Goal: Task Accomplishment & Management: Use online tool/utility

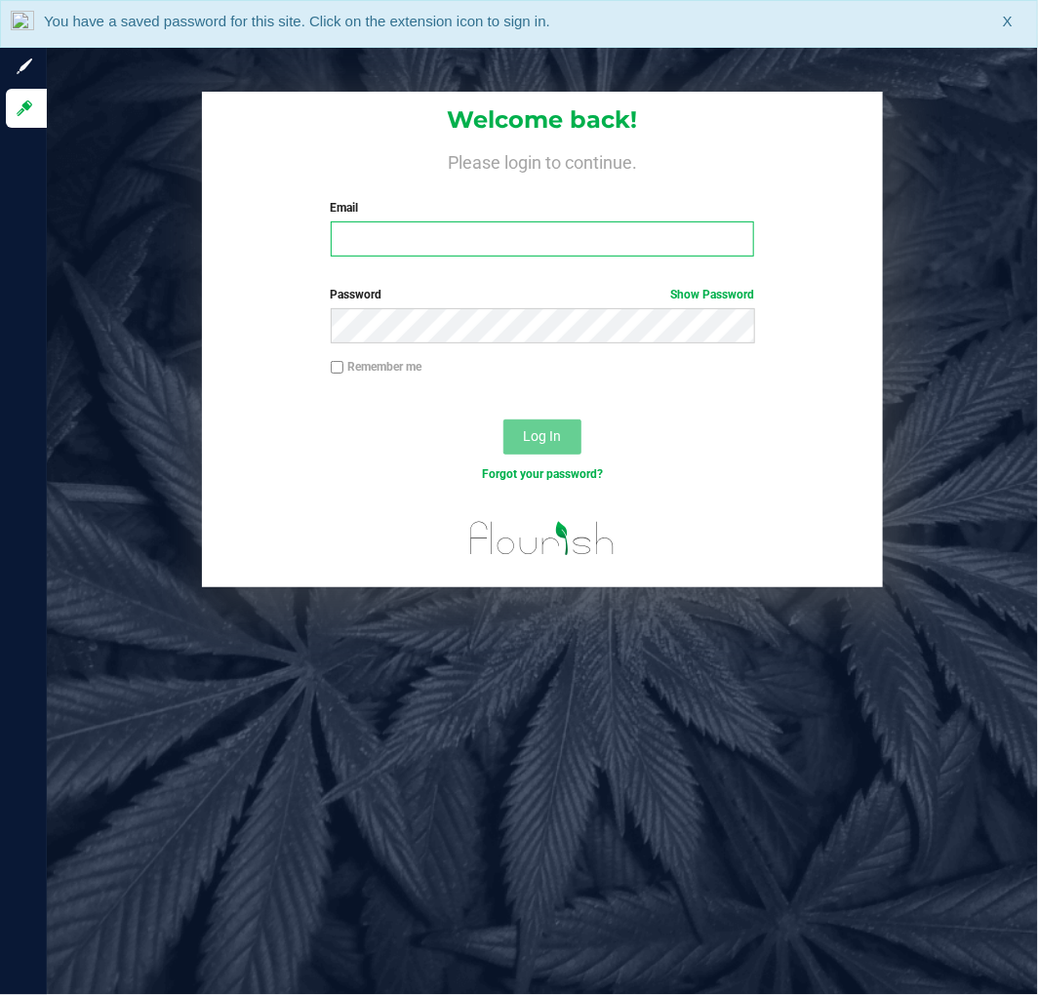
click at [519, 242] on input "Email" at bounding box center [543, 238] width 424 height 35
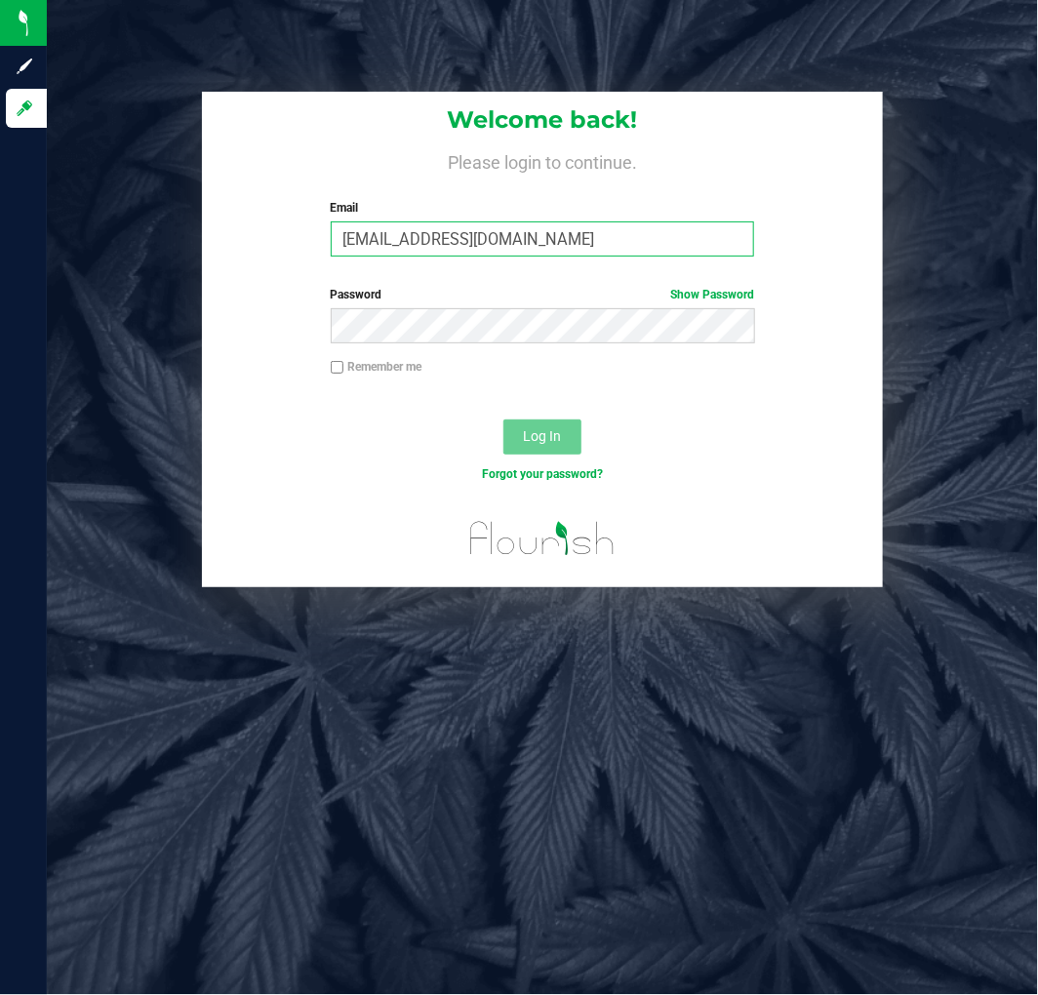
type input "[EMAIL_ADDRESS][DOMAIN_NAME]"
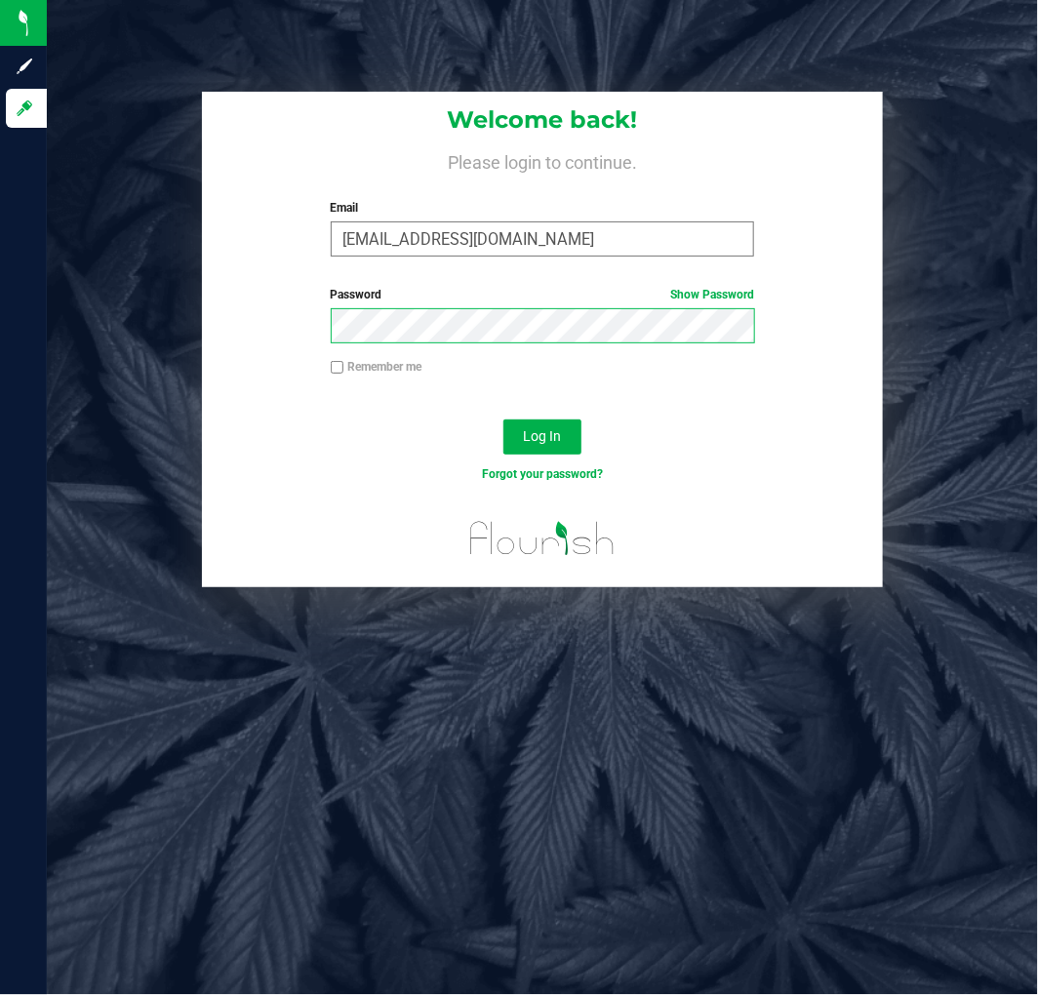
click at [503, 419] on button "Log In" at bounding box center [542, 436] width 78 height 35
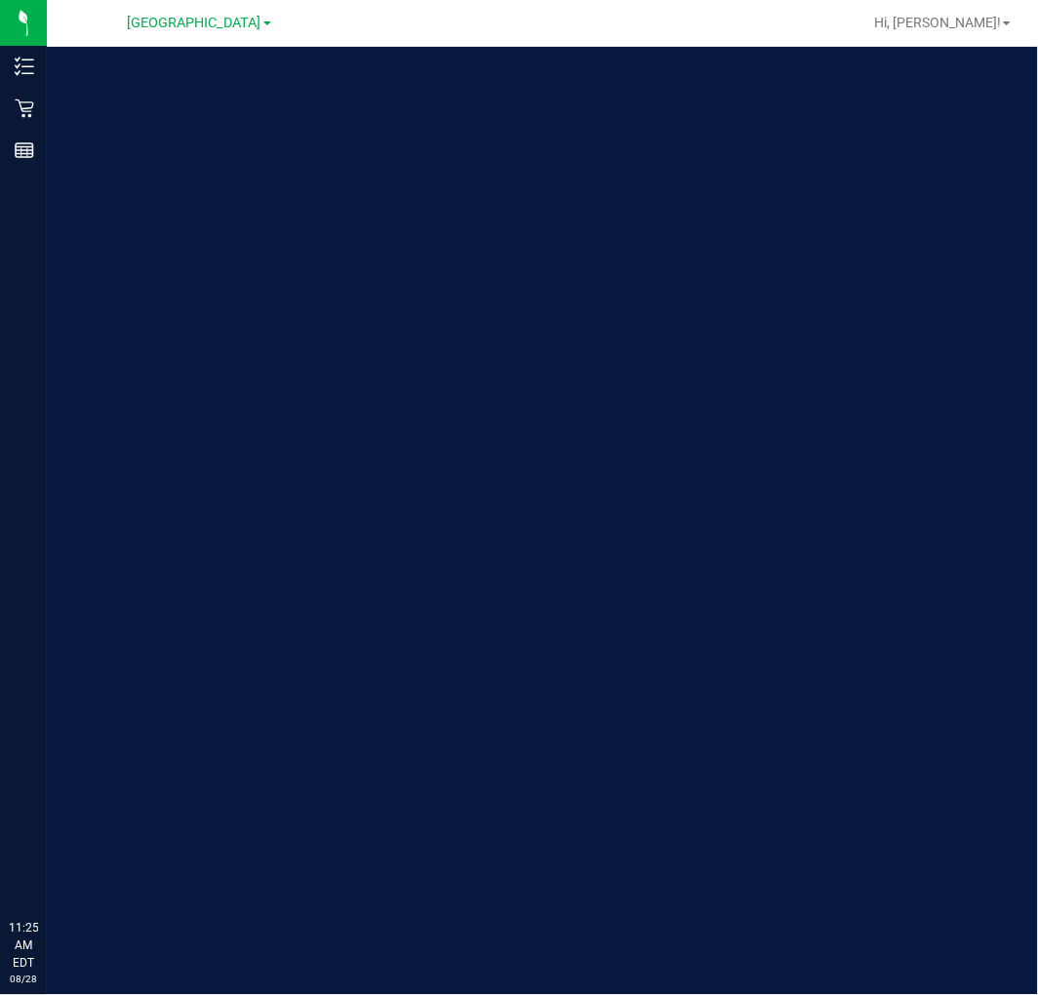
click at [265, 29] on link "[GEOGRAPHIC_DATA]" at bounding box center [199, 22] width 143 height 19
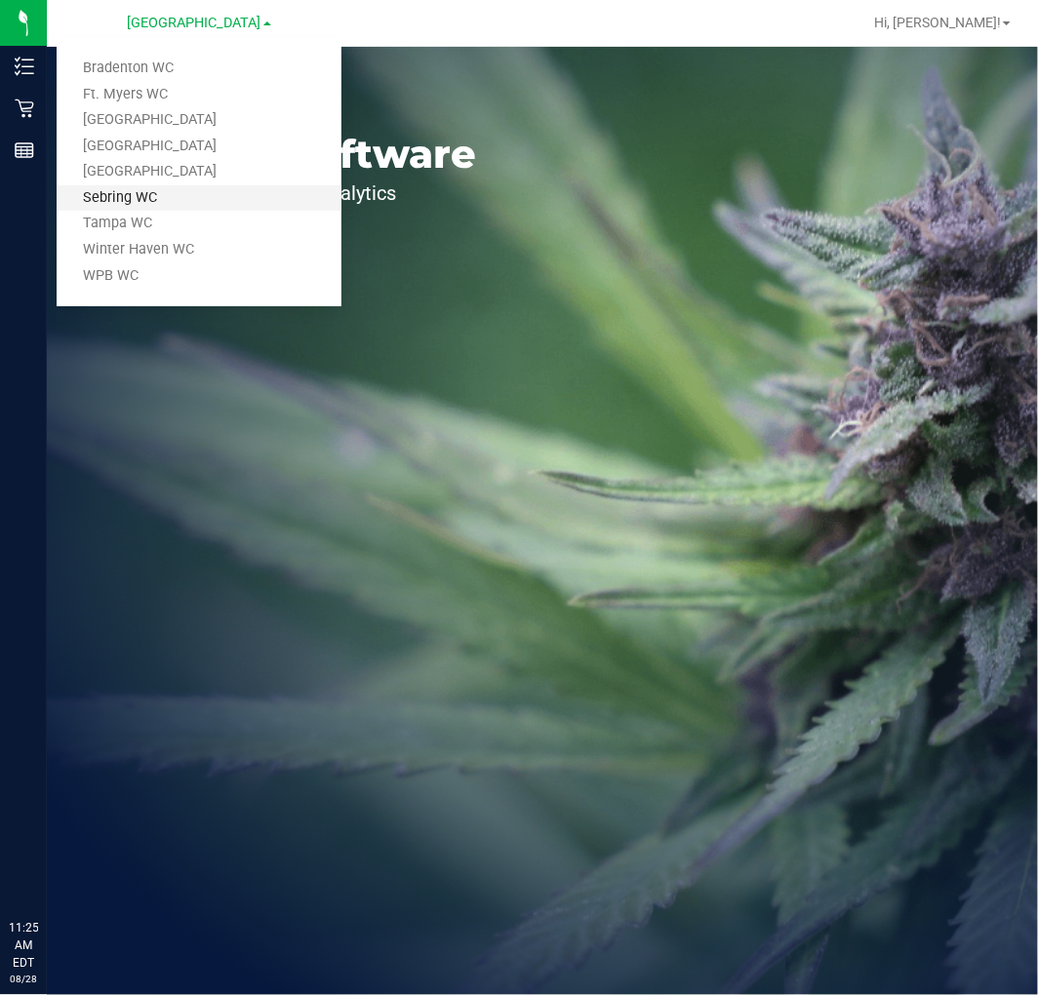
click at [143, 197] on link "Sebring WC" at bounding box center [199, 198] width 285 height 26
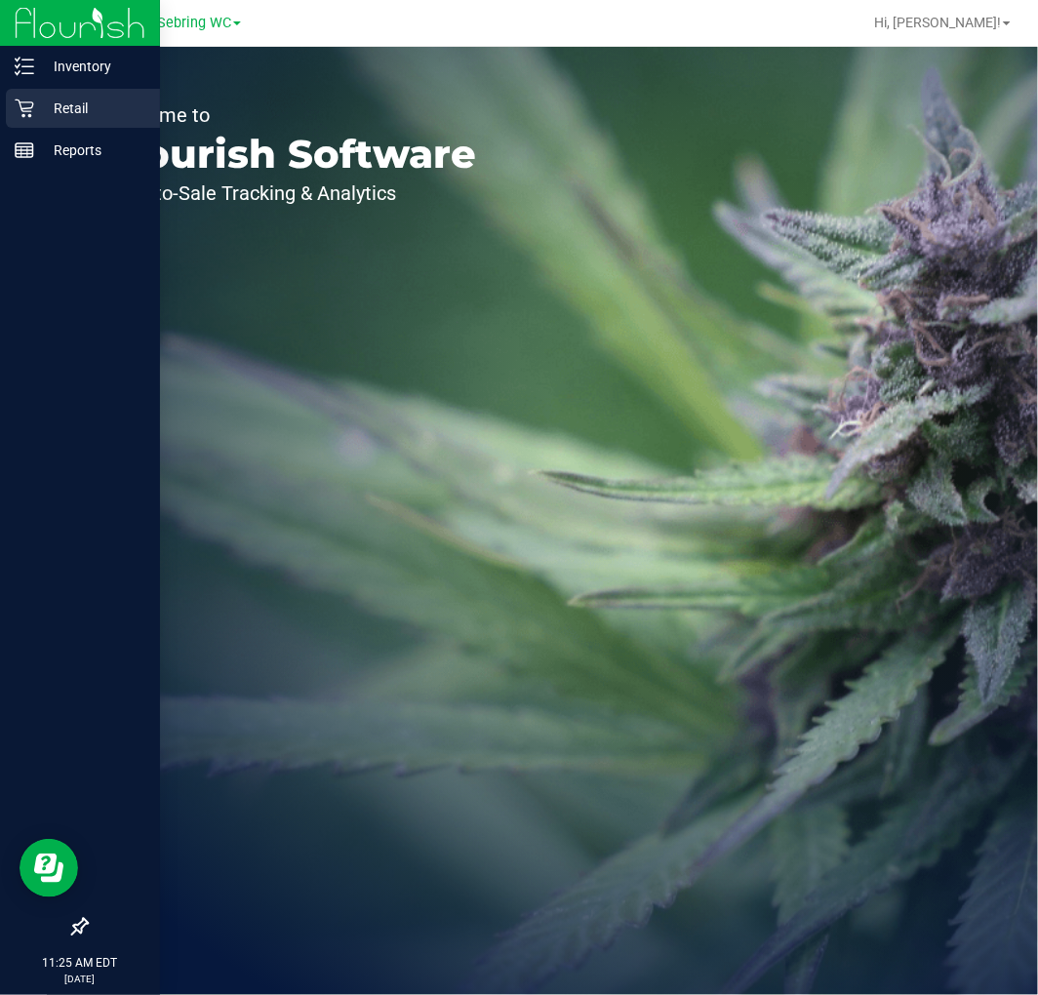
click at [32, 100] on div "Retail" at bounding box center [83, 108] width 154 height 39
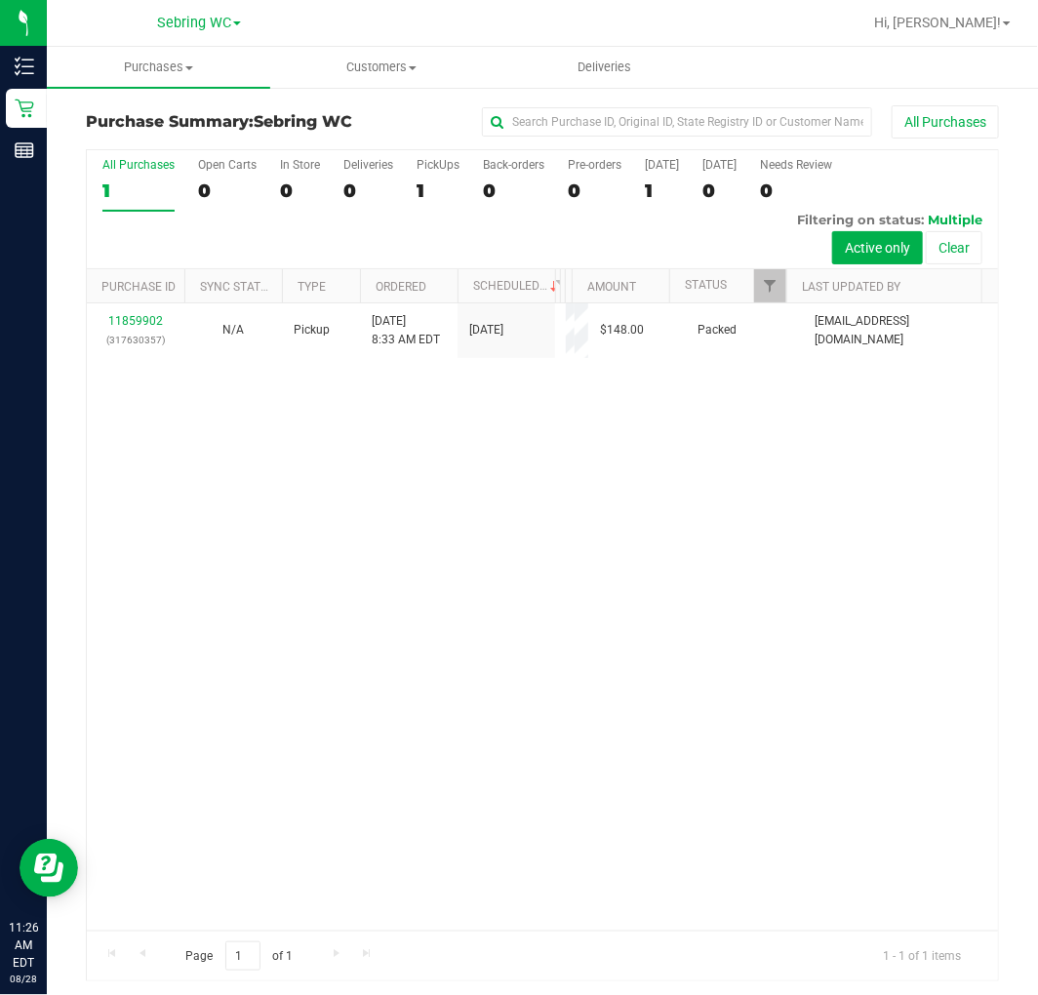
click at [336, 667] on div "11859902 (317630357) N/A Pickup [DATE] 8:33 AM EDT 8/28/2025 $148.00 Packed [EM…" at bounding box center [542, 616] width 911 height 627
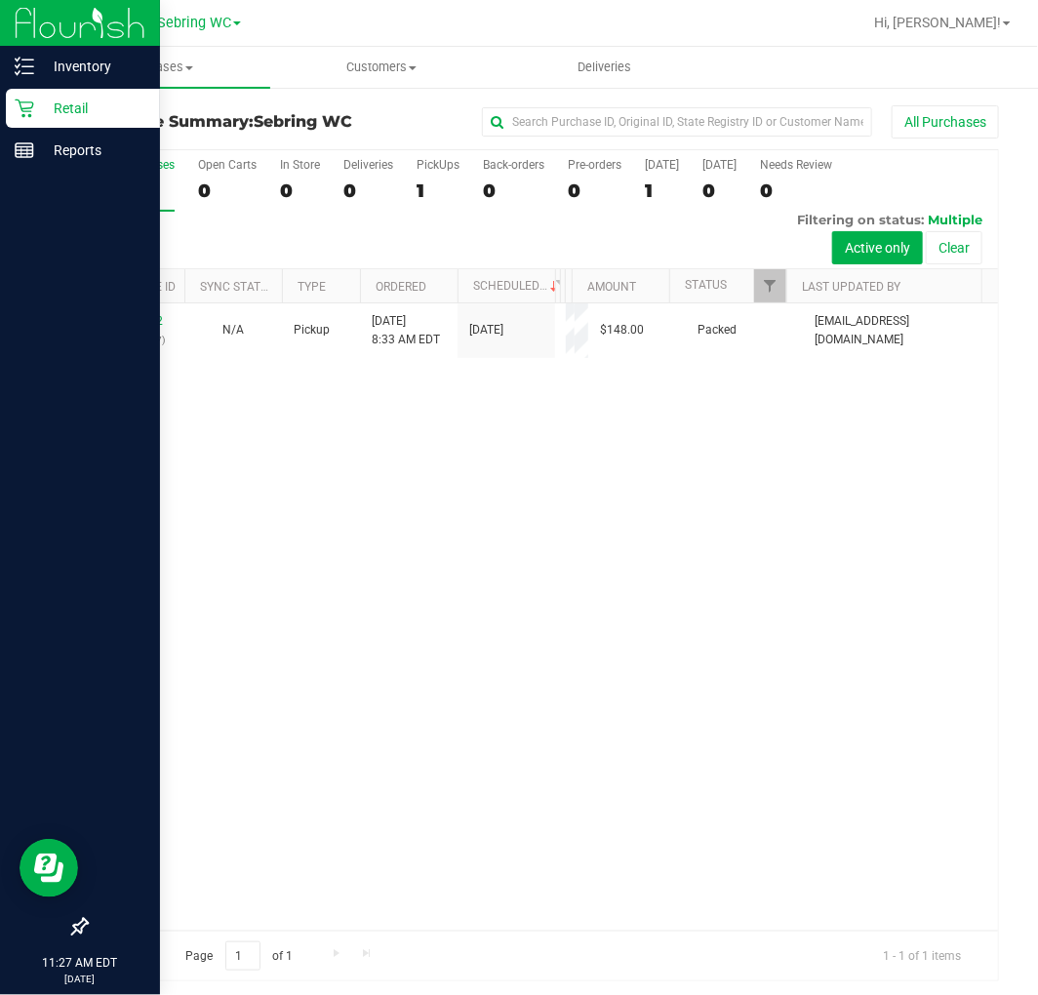
click at [32, 122] on div "Retail" at bounding box center [83, 108] width 154 height 39
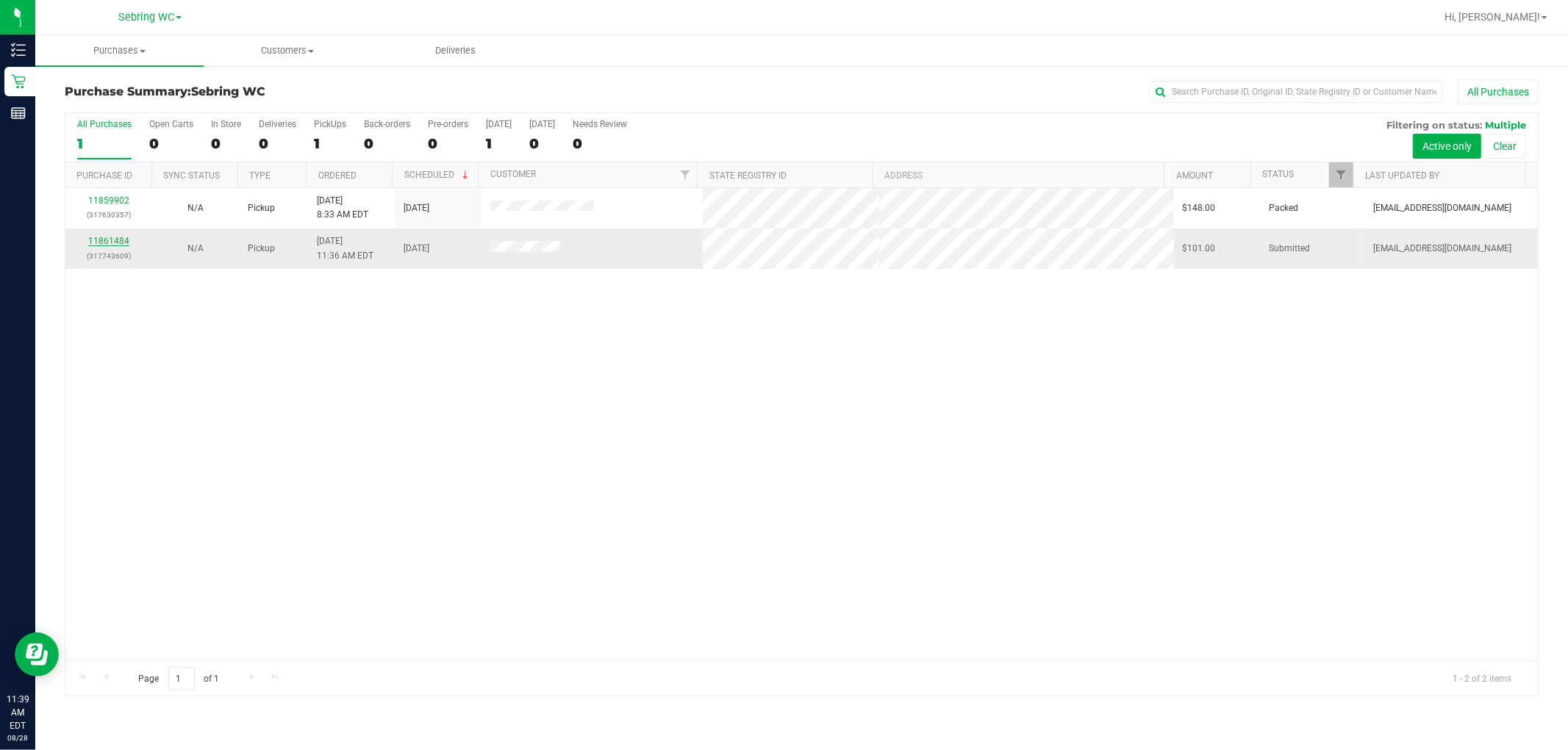
click at [105, 244] on link "11861484" at bounding box center [109, 241] width 41 height 11
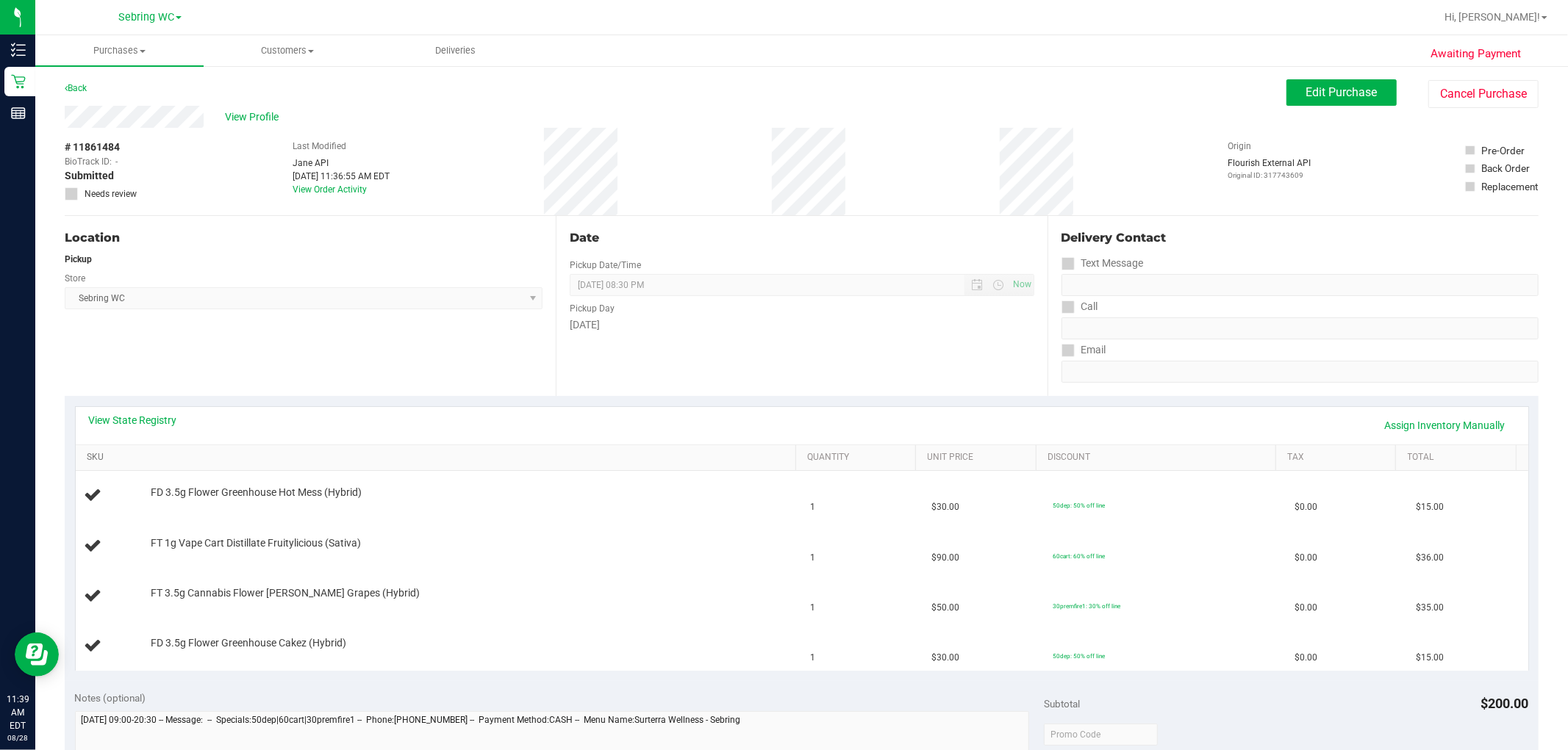
click at [350, 457] on link "SKU" at bounding box center [439, 458] width 704 height 12
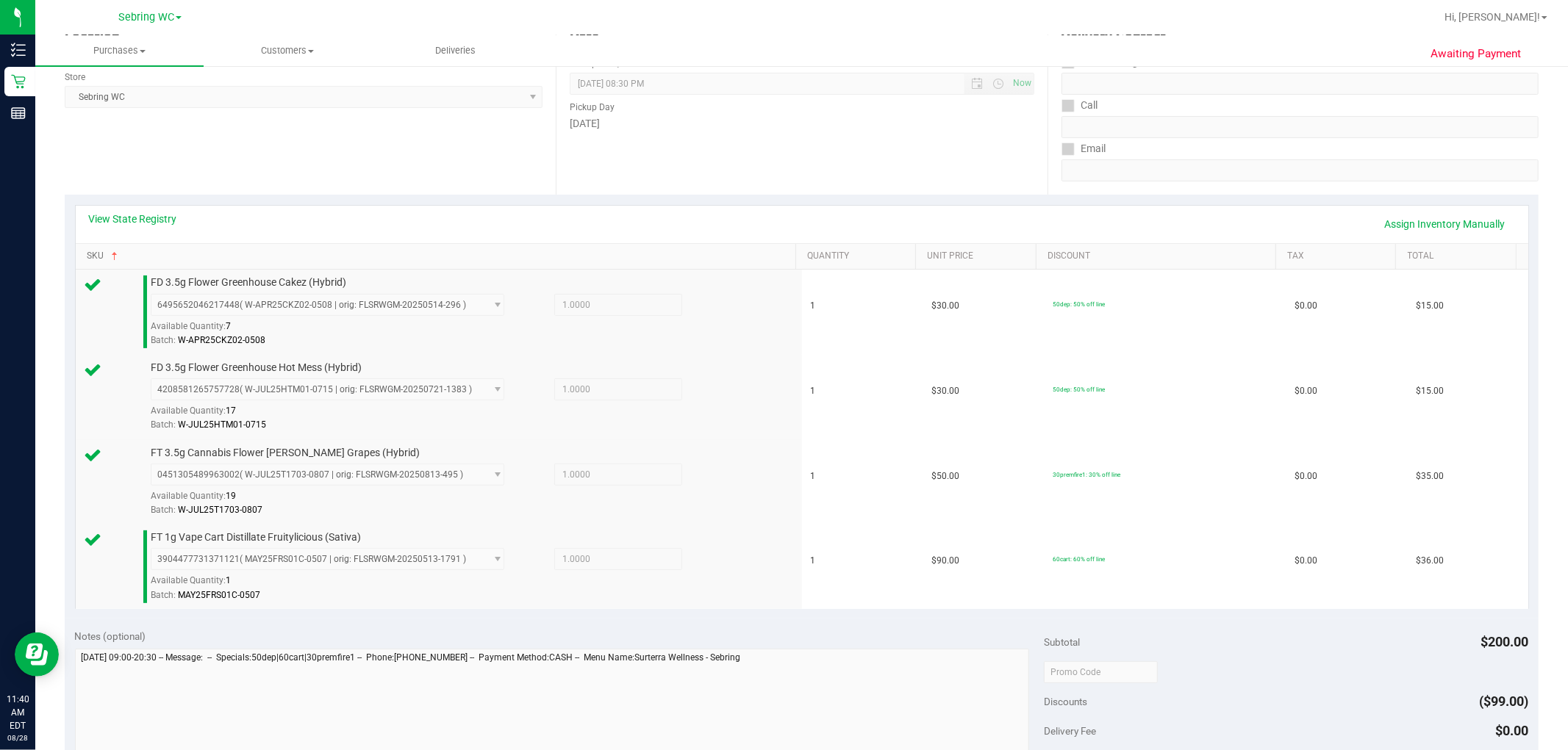
scroll to position [407, 0]
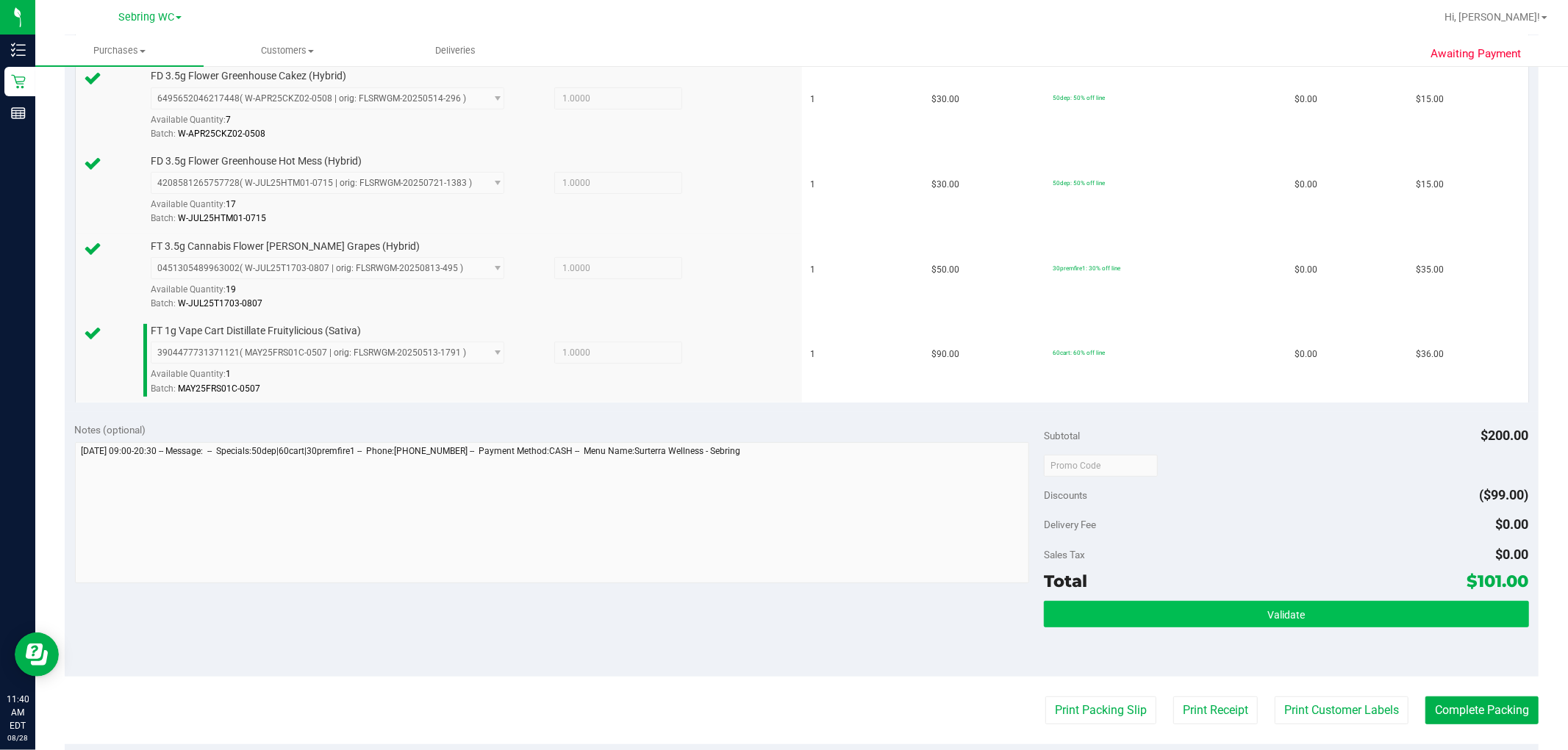
drag, startPoint x: 1099, startPoint y: 599, endPoint x: 1101, endPoint y: 614, distance: 15.1
click at [781, 605] on div "Subtotal $200.00 Discounts ($99.00) Delivery Fee $0.00 Sales Tax $0.00 Total $1…" at bounding box center [1285, 544] width 484 height 245
click at [781, 614] on button "Validate" at bounding box center [1285, 614] width 484 height 26
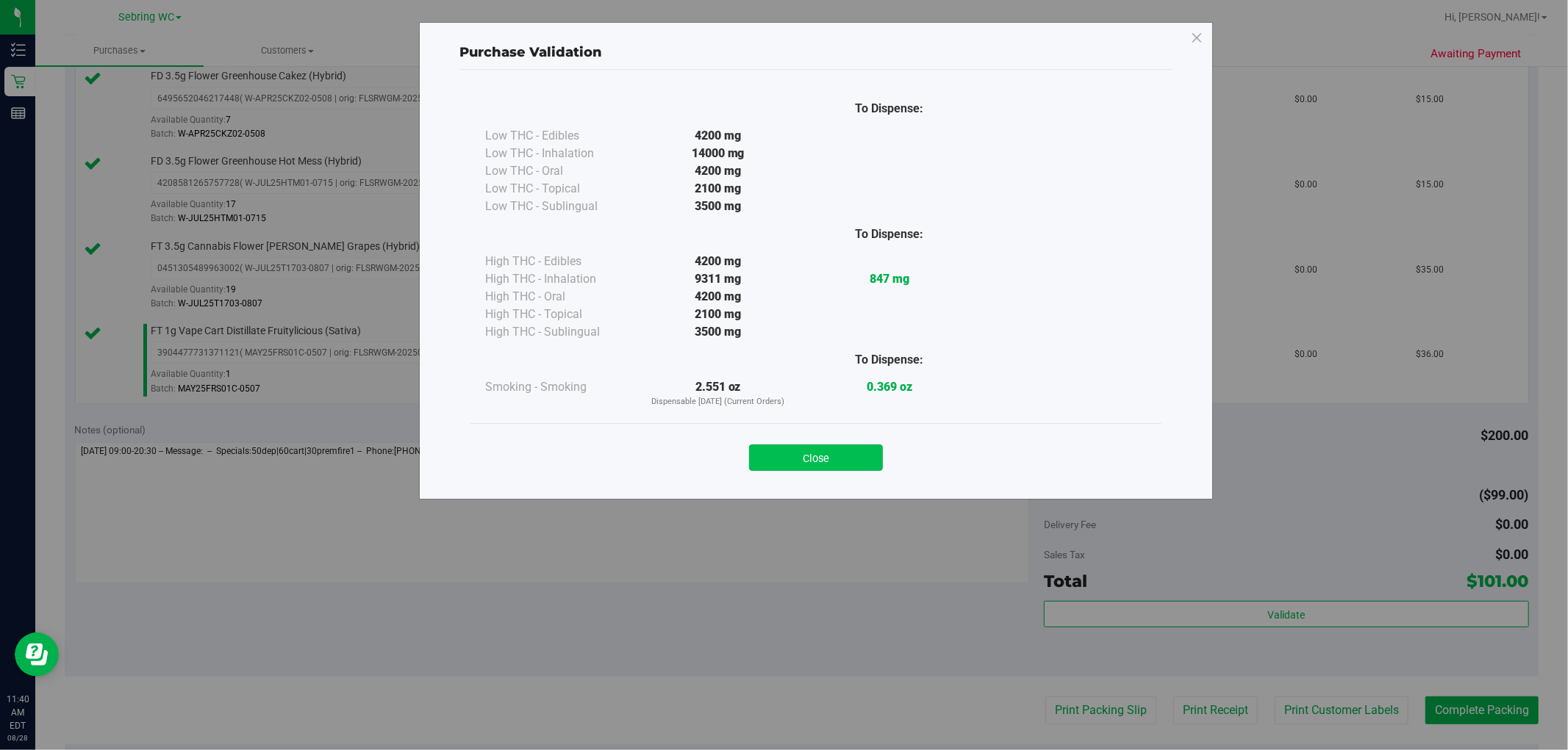
click at [781, 458] on button "Close" at bounding box center [816, 457] width 134 height 26
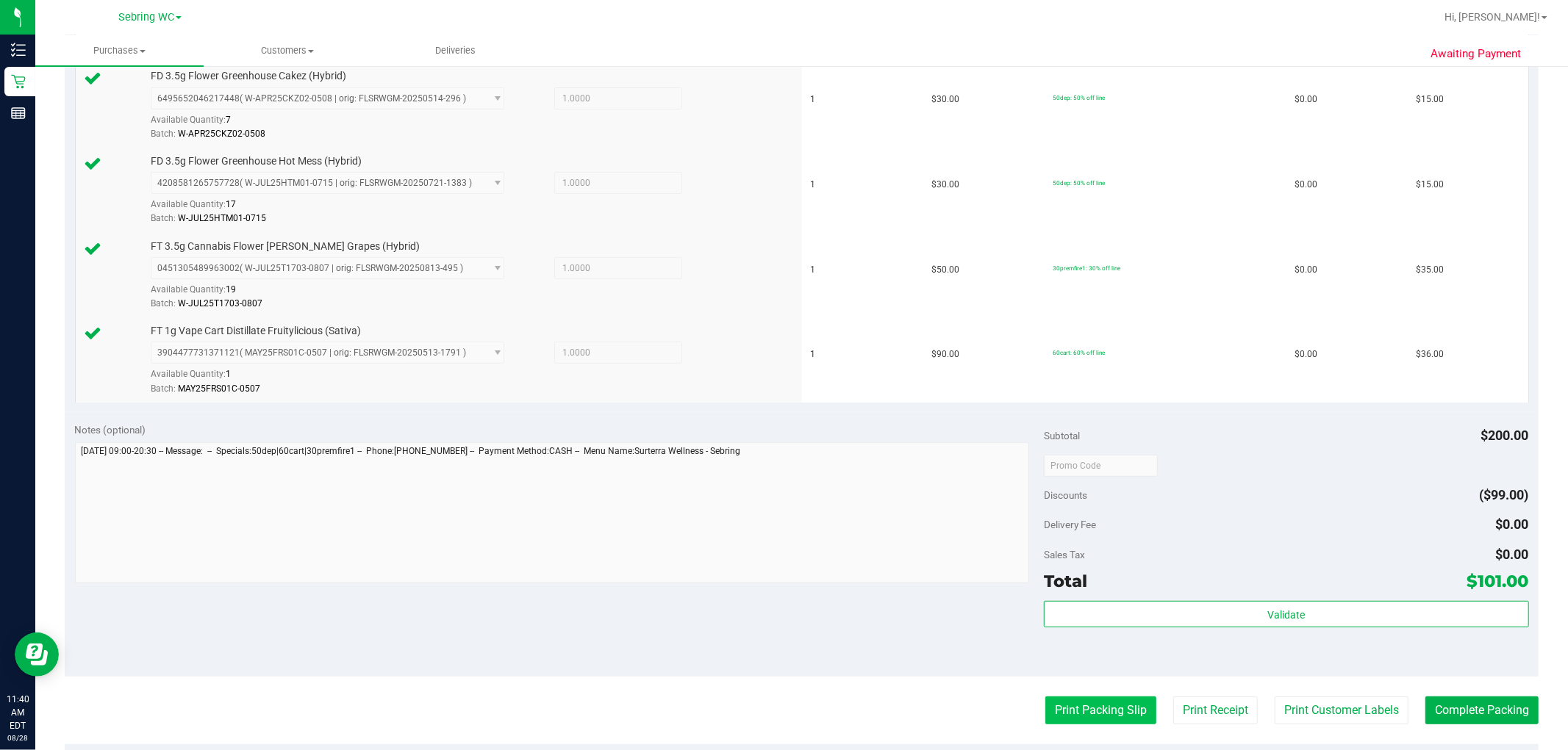
click at [781, 718] on button "Print Packing Slip" at bounding box center [1100, 710] width 111 height 28
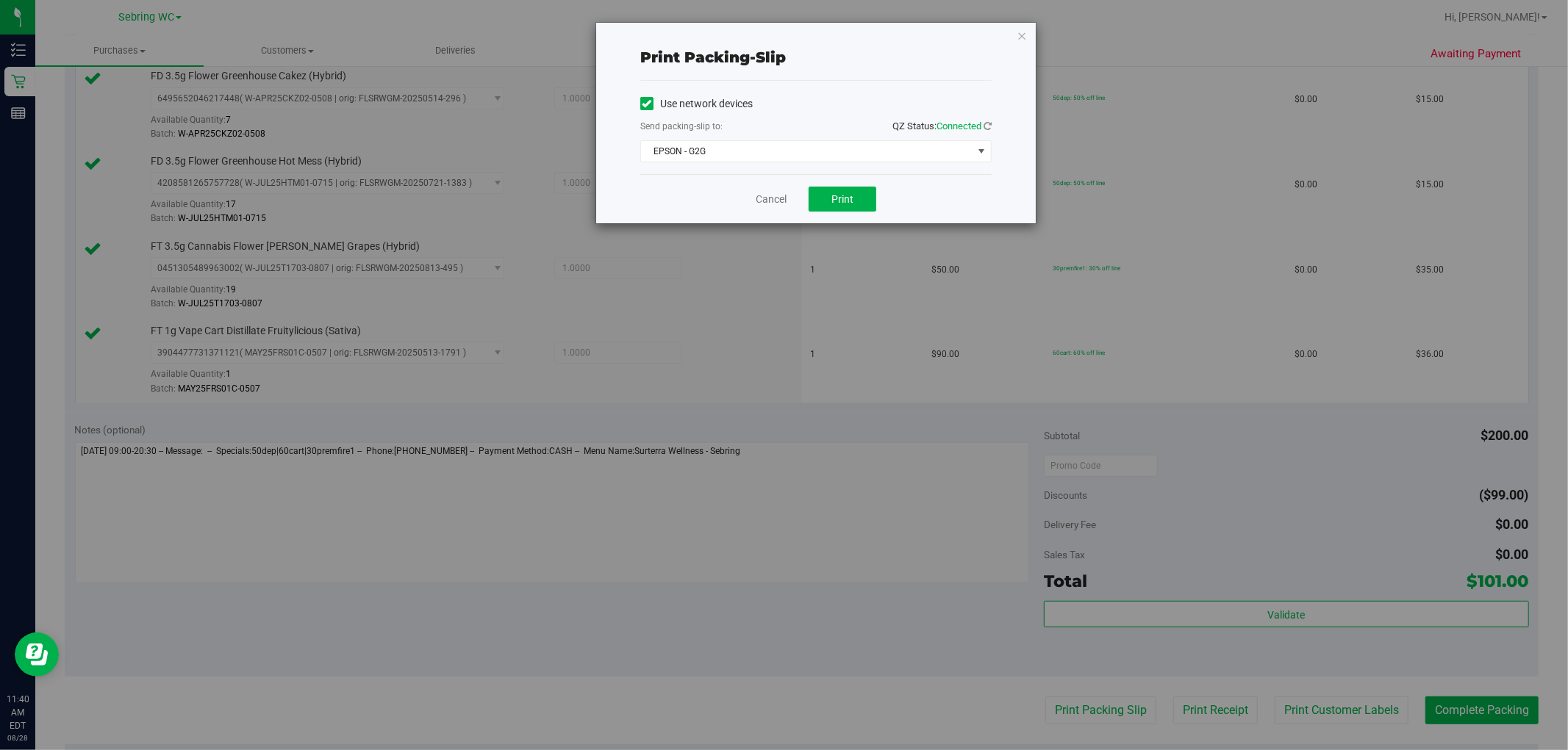
click at [781, 165] on div "Use network devices Send packing-slip to: QZ Status: Connected EPSON - G2G Choo…" at bounding box center [816, 127] width 351 height 93
click at [781, 155] on span "EPSON - G2G" at bounding box center [807, 151] width 332 height 20
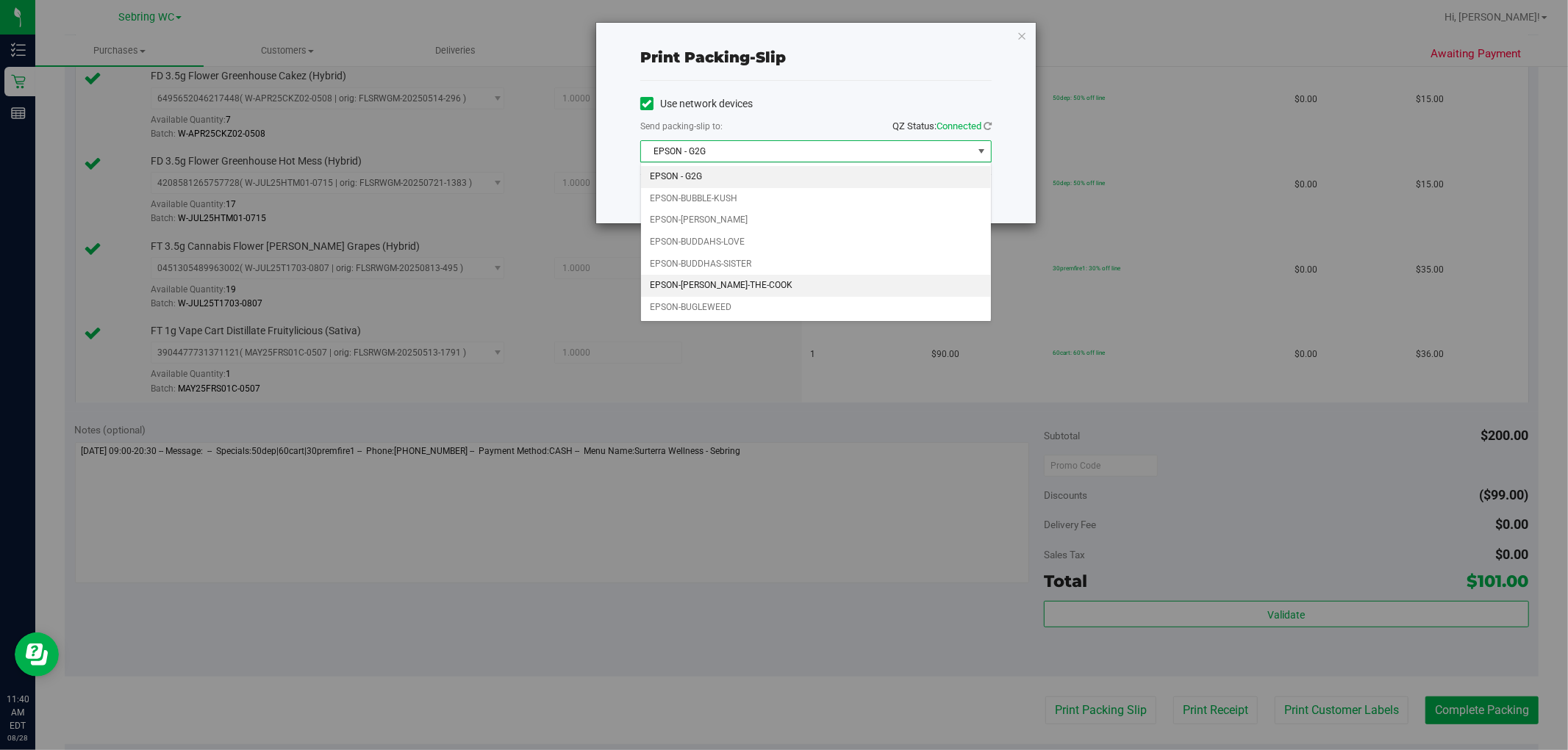
click at [766, 283] on li "EPSON-[PERSON_NAME]-THE-COOK" at bounding box center [816, 285] width 350 height 22
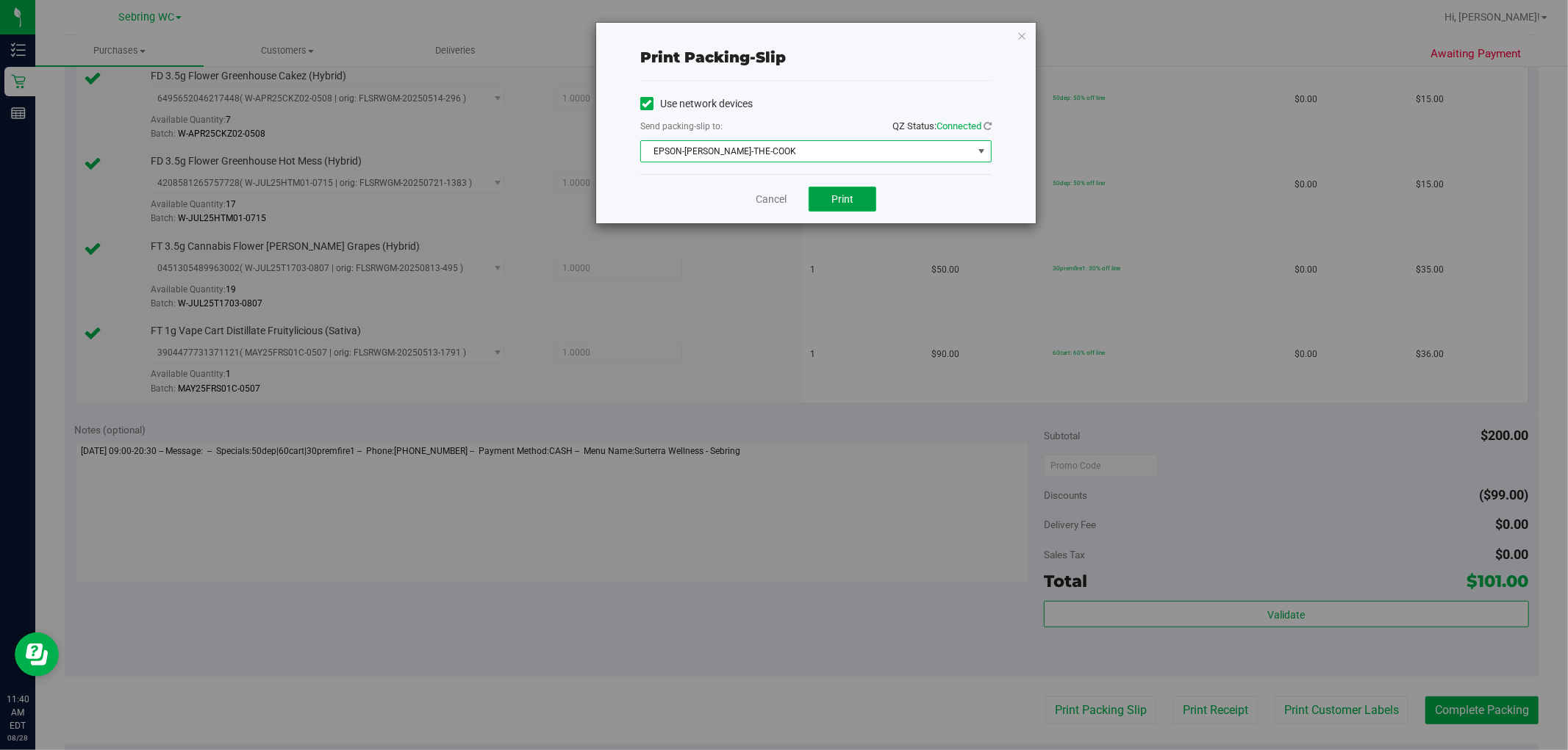
click at [781, 200] on button "Print" at bounding box center [842, 199] width 68 height 25
click at [775, 187] on div "Cancel Print" at bounding box center [816, 198] width 351 height 49
click at [772, 197] on link "Cancel" at bounding box center [771, 200] width 31 height 15
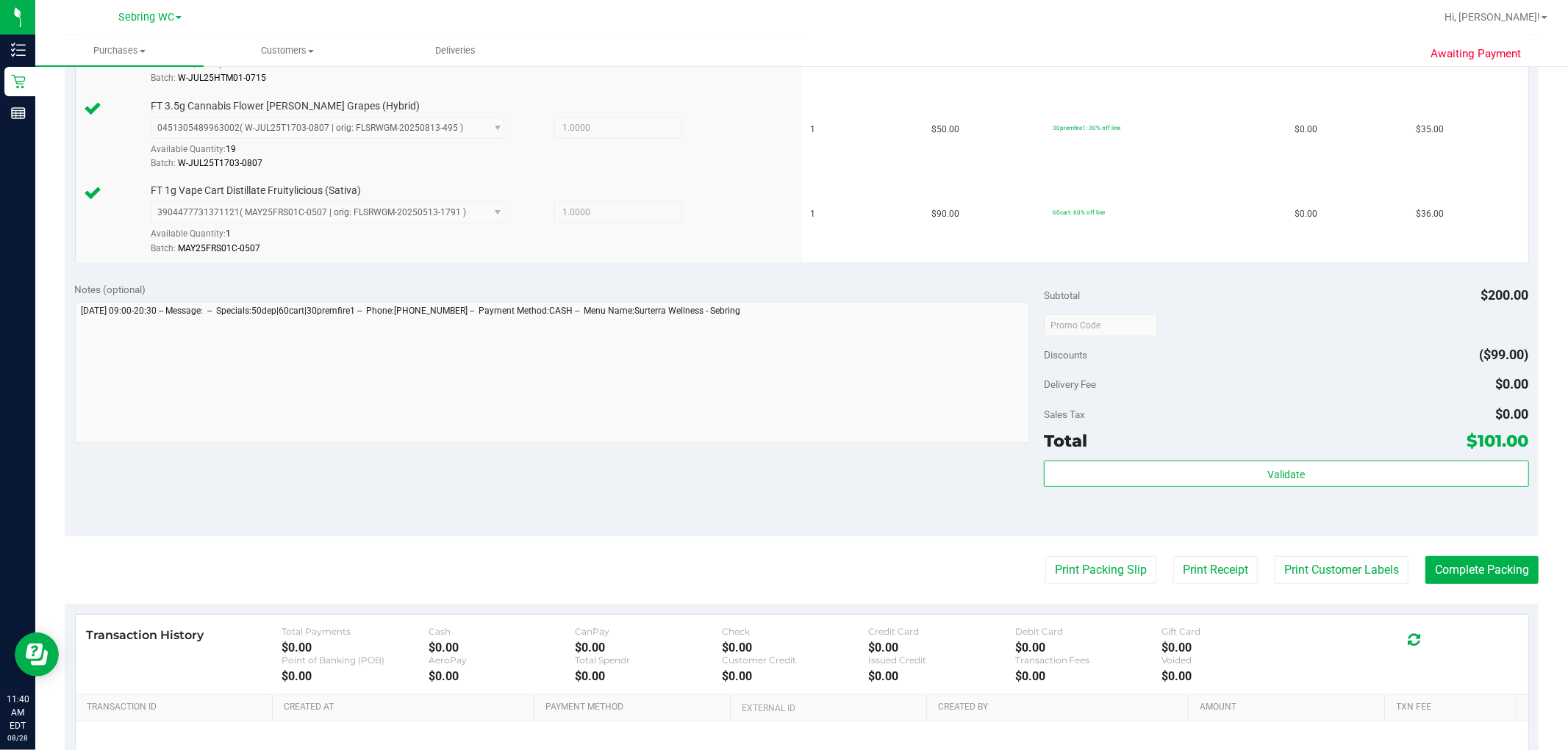
scroll to position [571, 0]
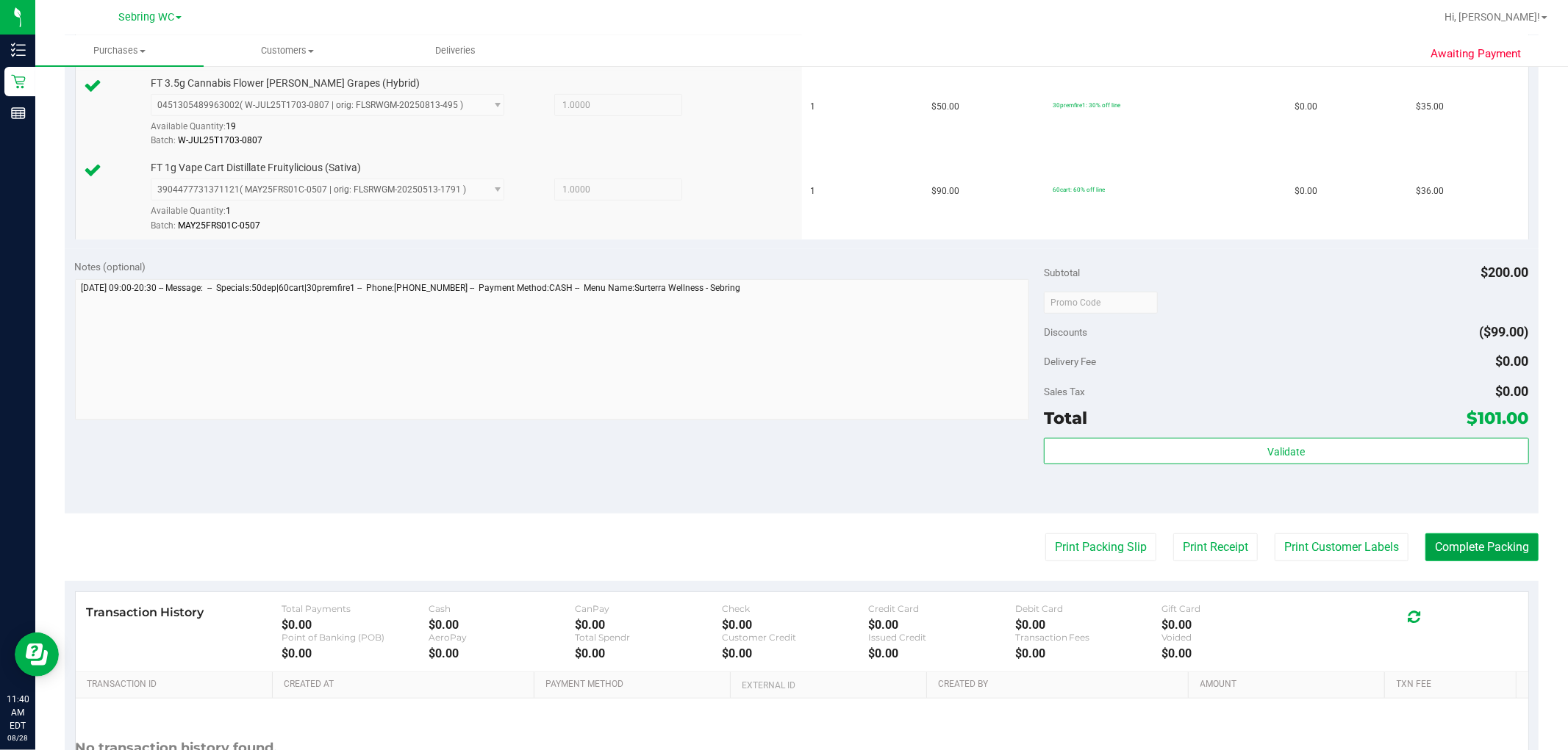
click at [781, 559] on button "Complete Packing" at bounding box center [1482, 547] width 113 height 28
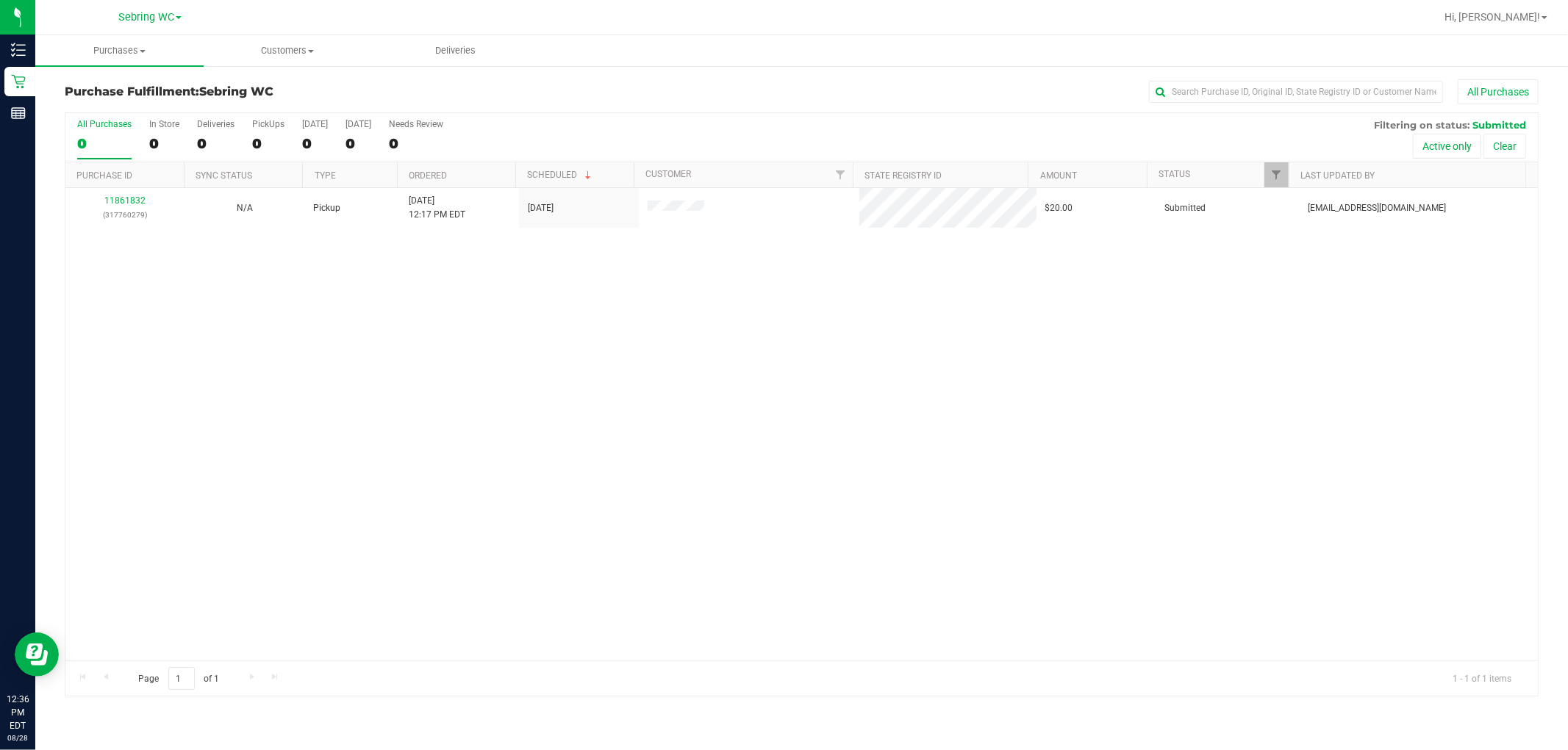
click at [781, 398] on div "11861832 (317760279) N/A Pickup [DATE] 12:17 PM EDT 8/28/2025 $20.00 Submitted …" at bounding box center [802, 424] width 1472 height 472
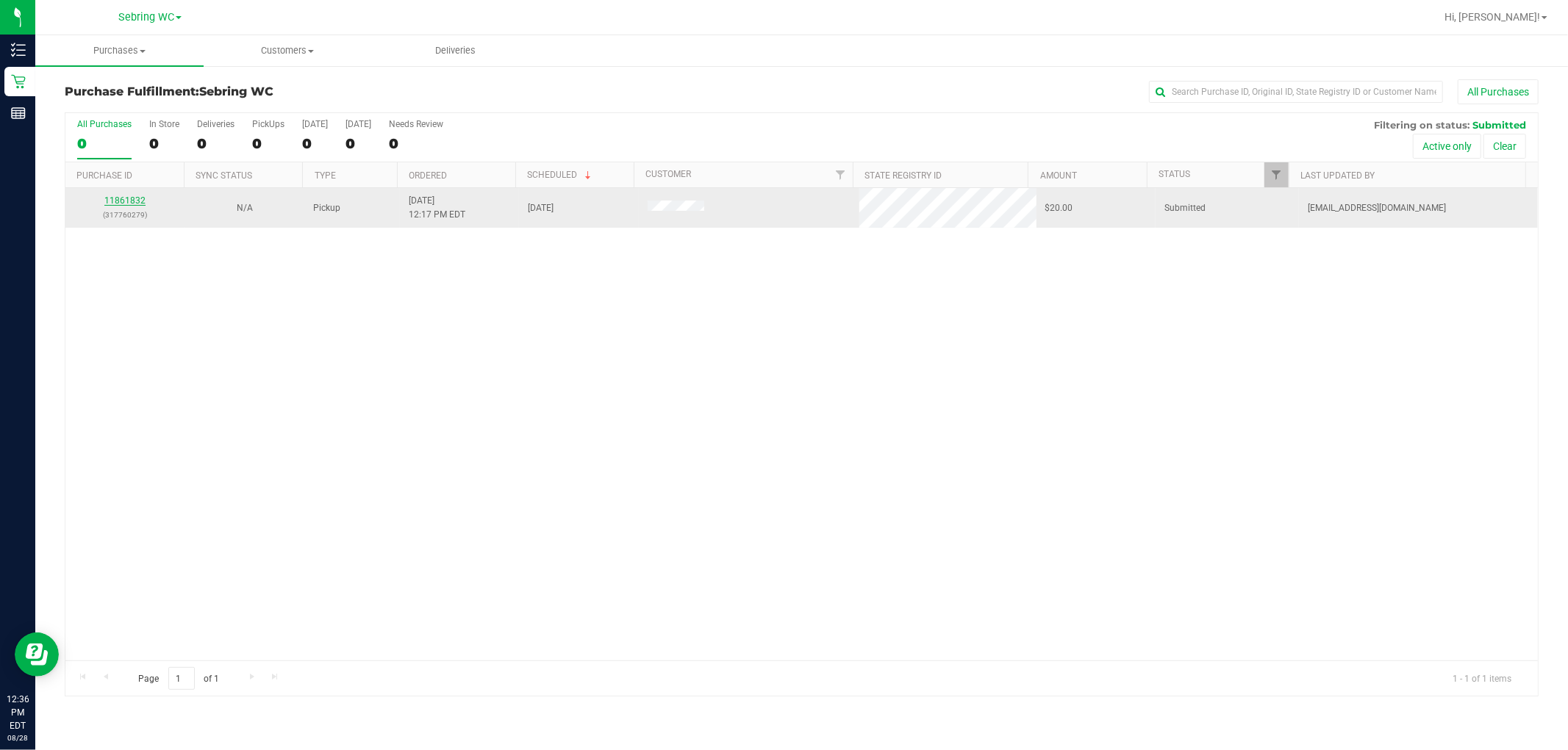
click at [135, 197] on link "11861832" at bounding box center [125, 200] width 41 height 11
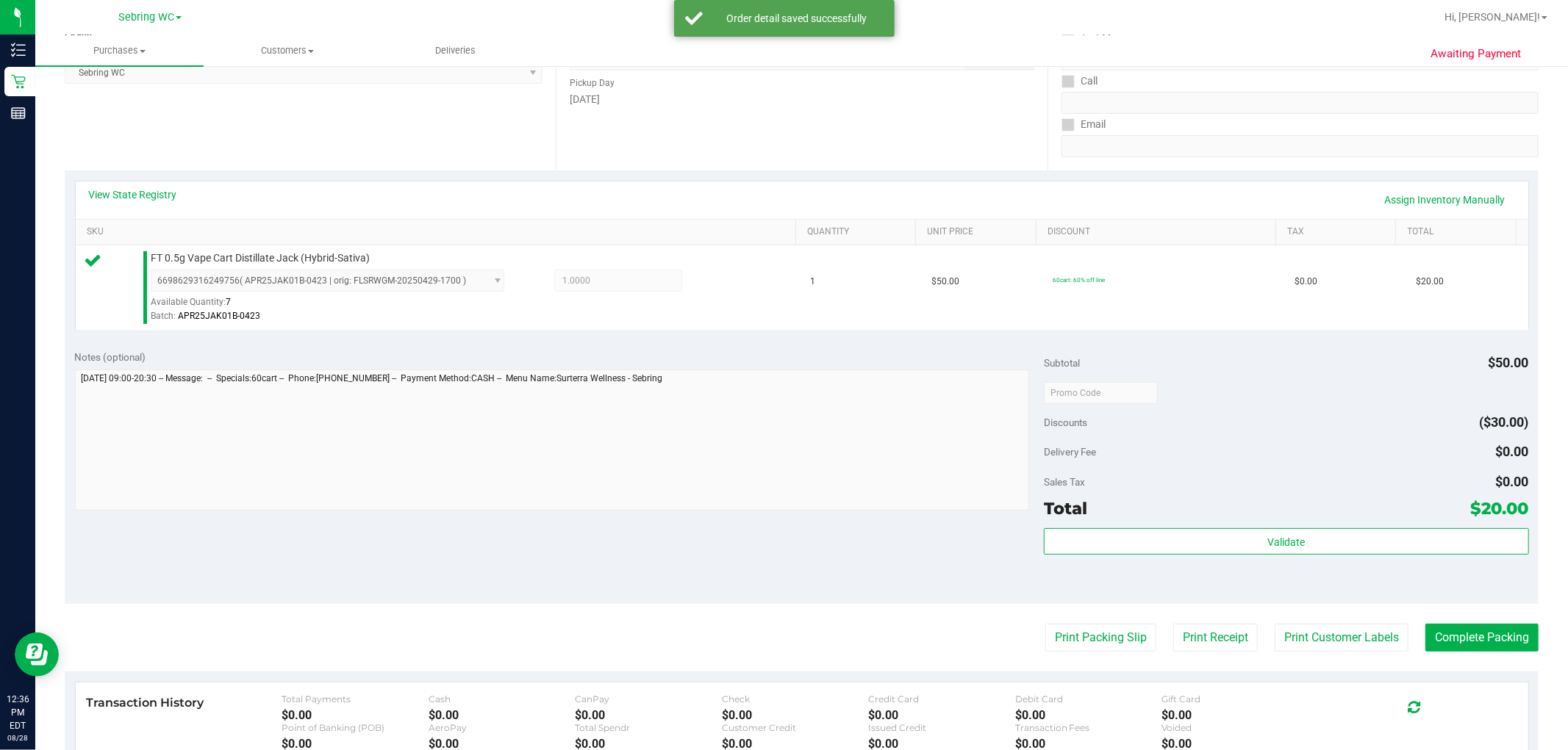
scroll to position [452, 0]
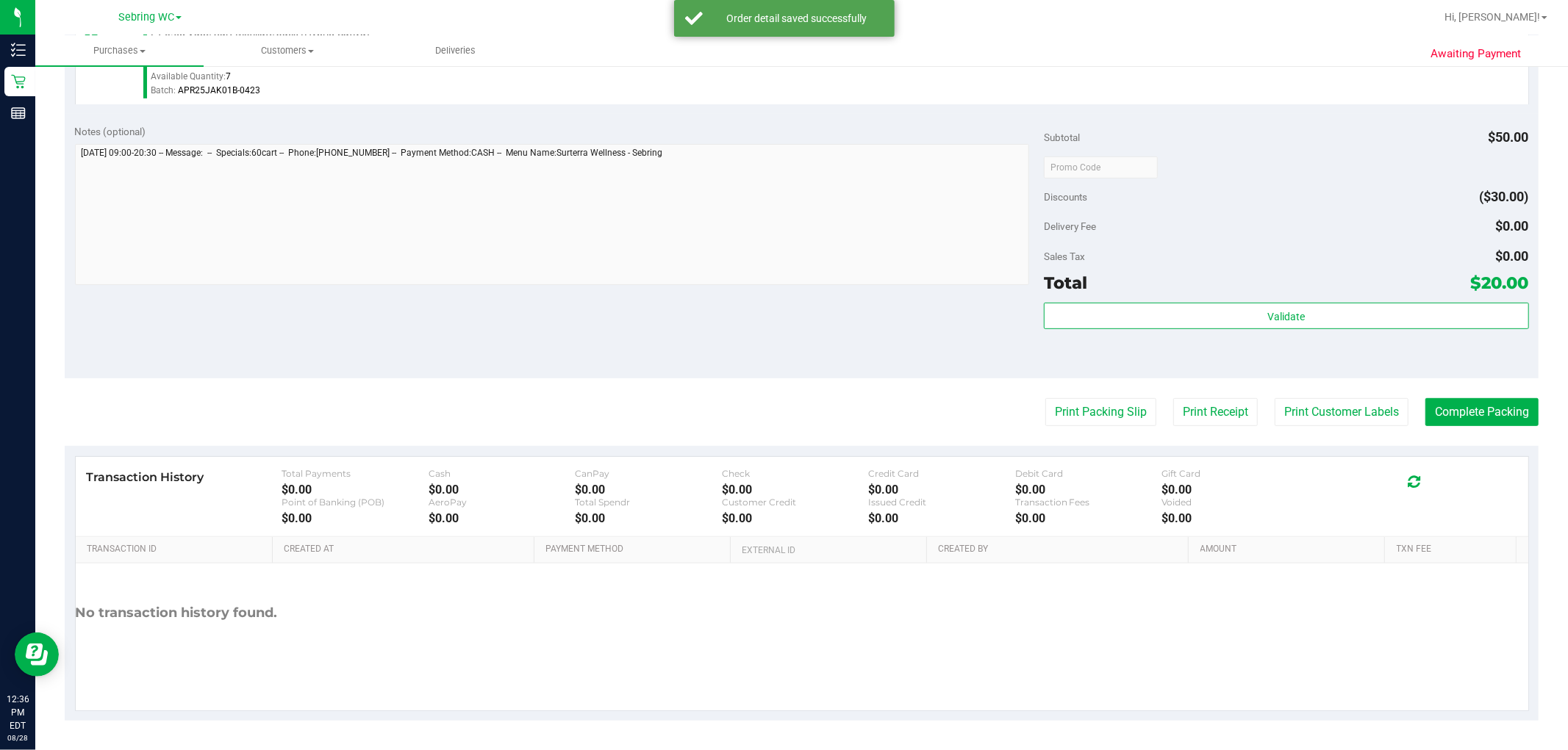
click at [781, 331] on div "Validate" at bounding box center [1285, 336] width 484 height 66
click at [781, 405] on button "Print Packing Slip" at bounding box center [1100, 412] width 111 height 28
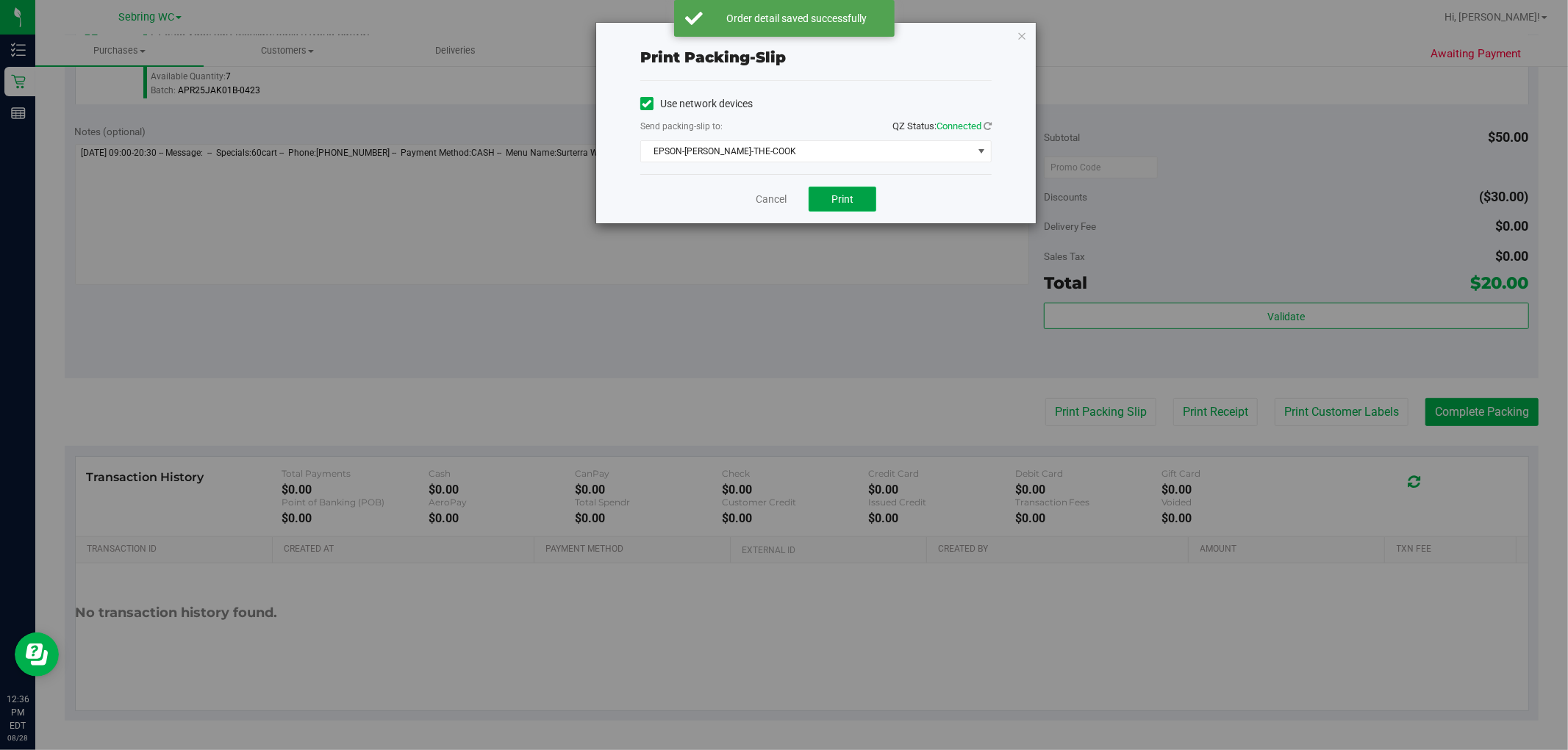
click at [781, 188] on button "Print" at bounding box center [842, 199] width 68 height 25
click at [767, 199] on link "Cancel" at bounding box center [771, 200] width 31 height 15
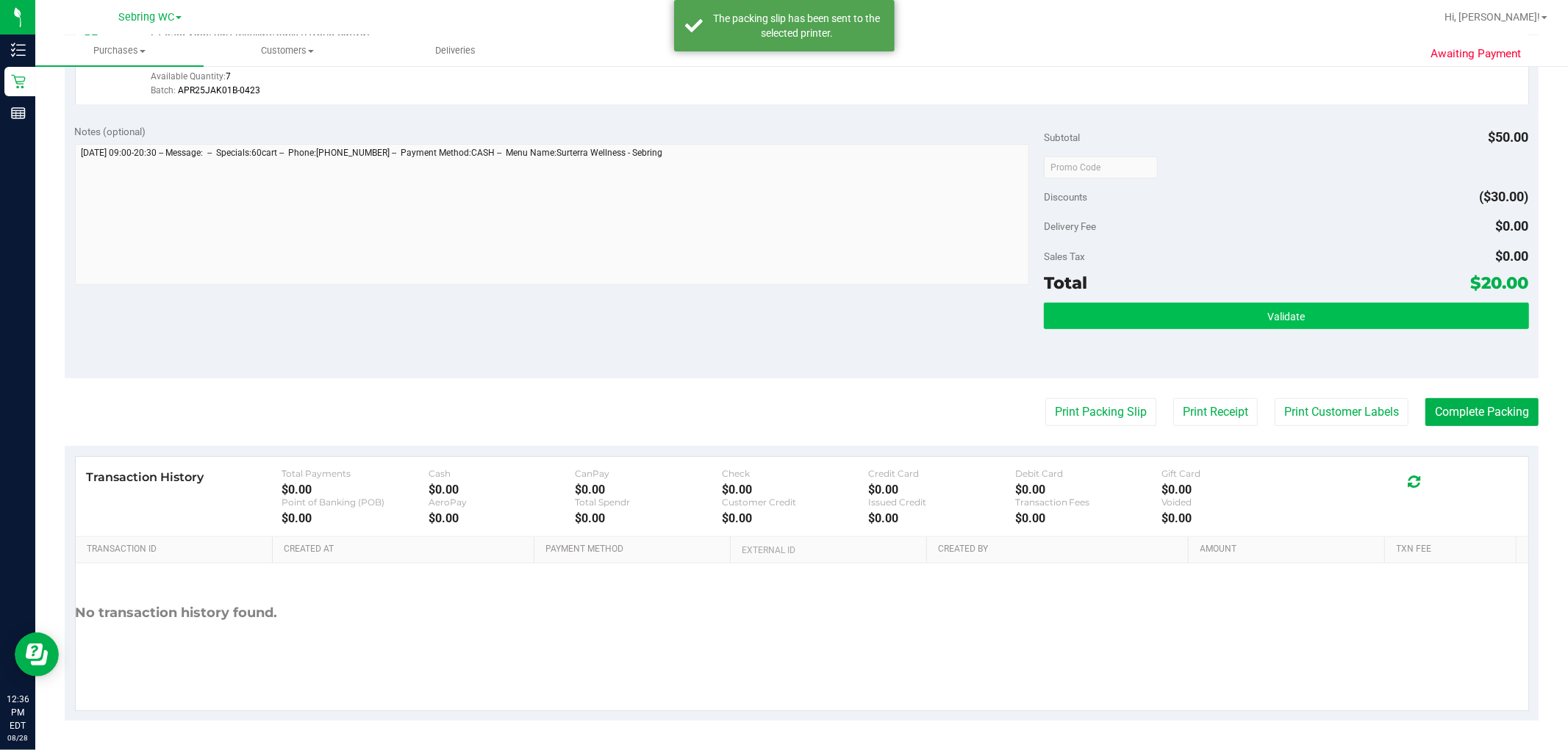
drag, startPoint x: 1237, startPoint y: 294, endPoint x: 1299, endPoint y: 317, distance: 66.1
click at [781, 294] on div "Total $20.00" at bounding box center [1285, 282] width 484 height 26
click at [781, 318] on button "Validate" at bounding box center [1285, 316] width 484 height 26
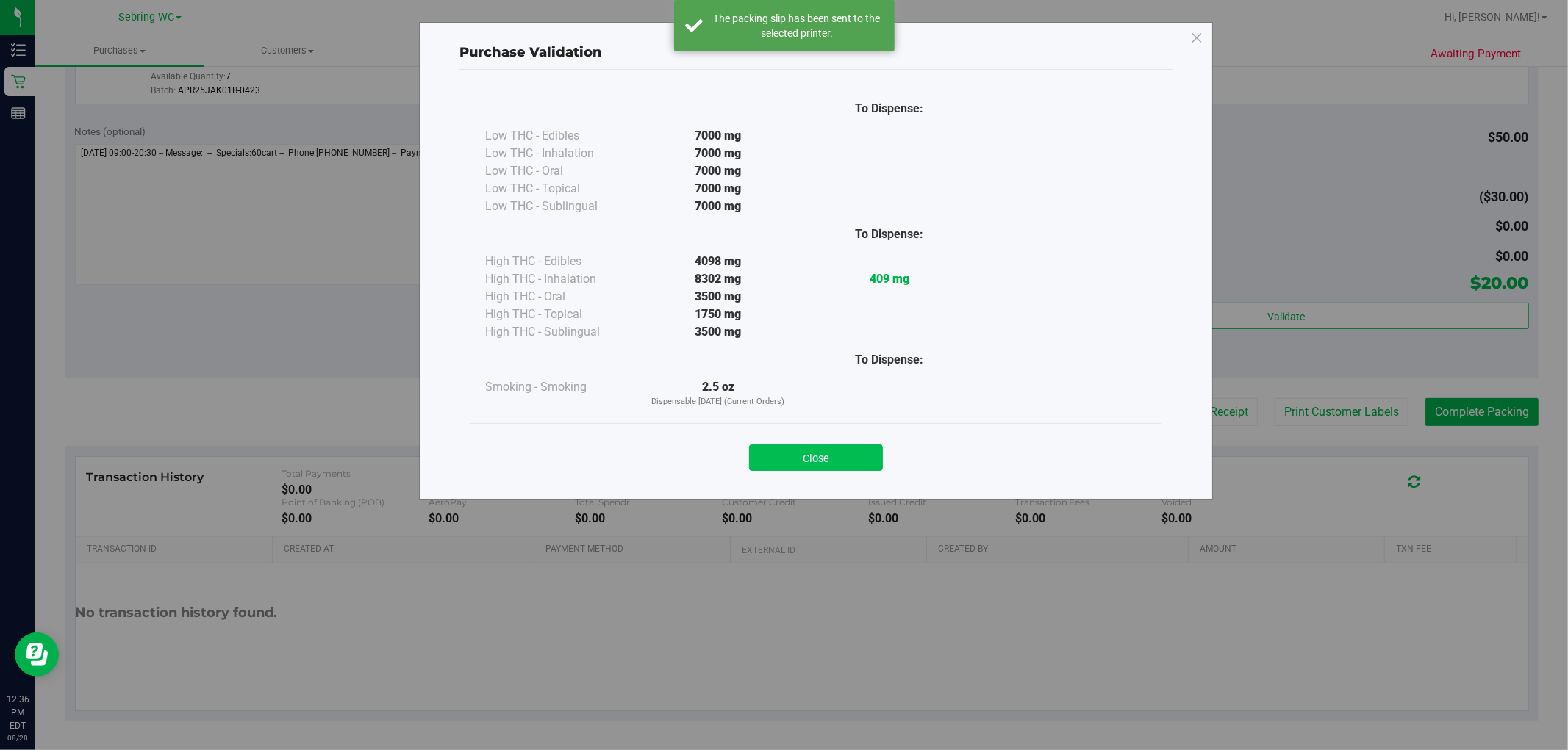
click at [781, 468] on button "Close" at bounding box center [816, 457] width 134 height 26
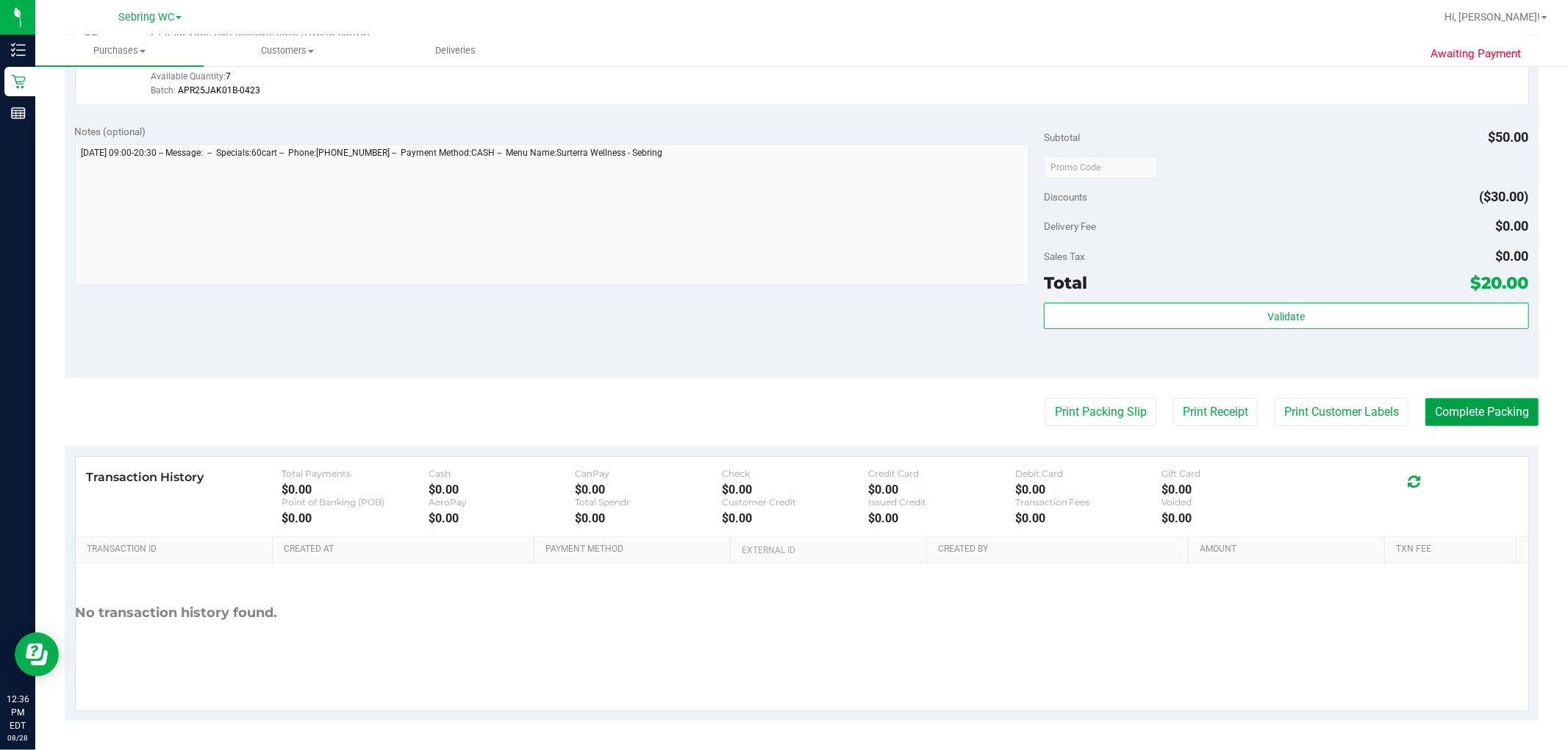
click at [781, 411] on button "Complete Packing" at bounding box center [1482, 412] width 113 height 28
